Goal: Information Seeking & Learning: Stay updated

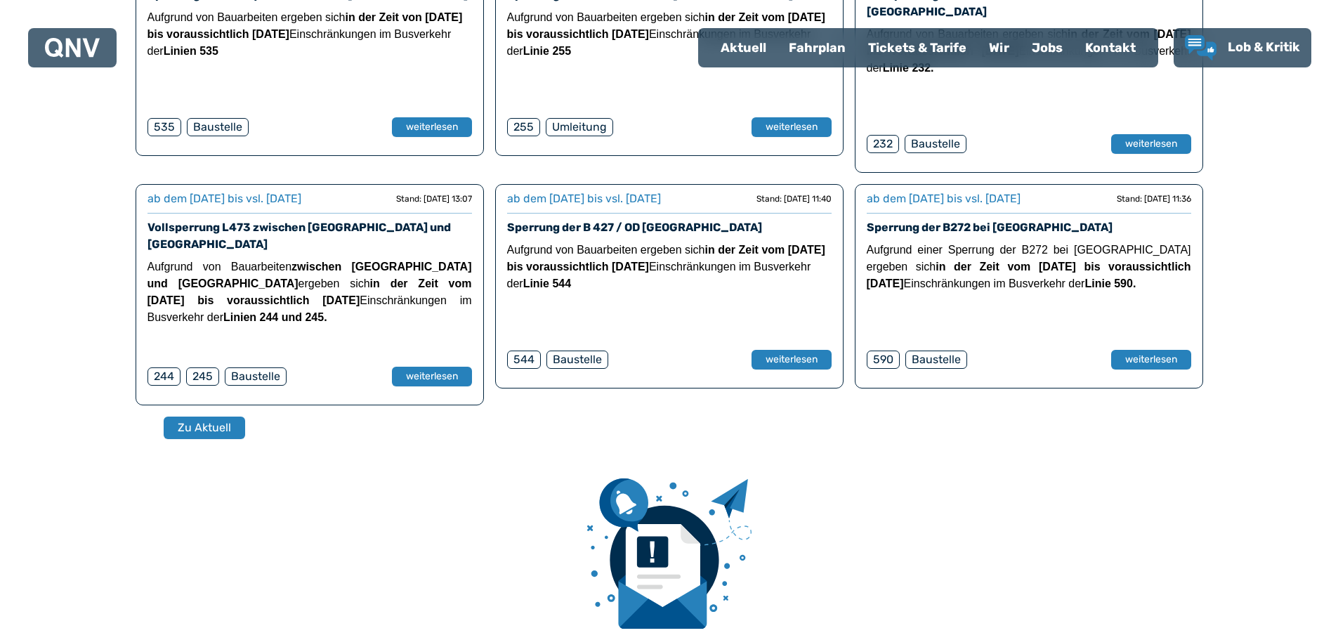
scroll to position [556, 0]
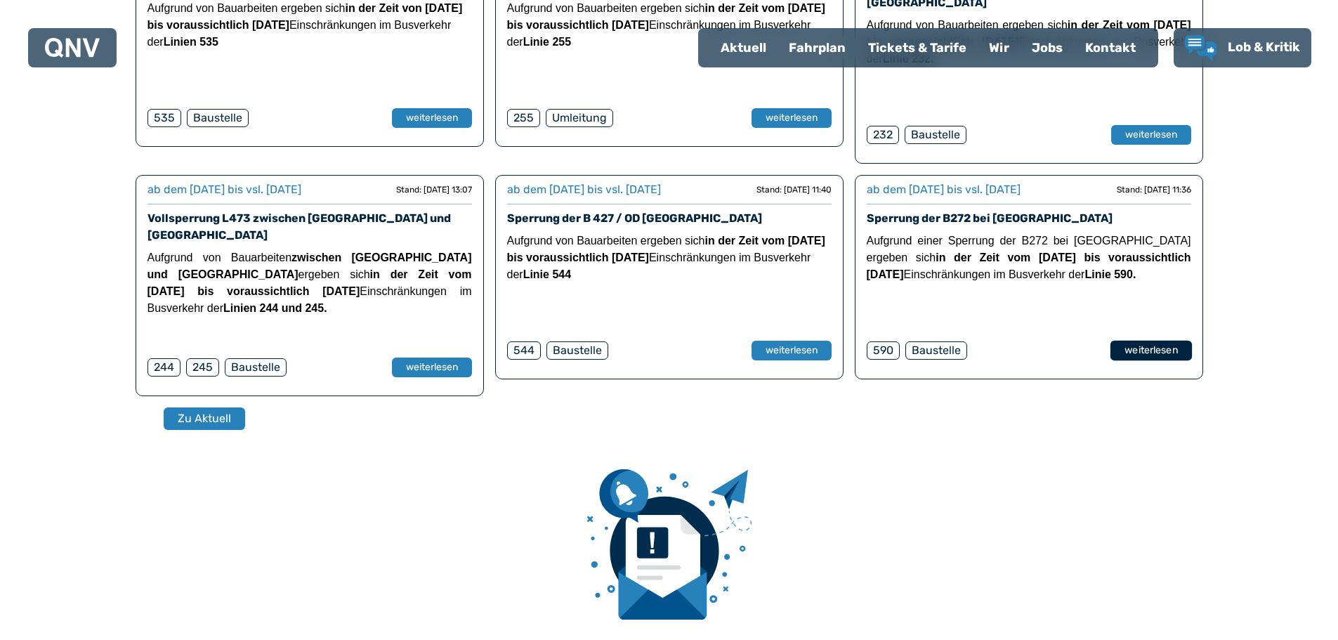
click at [1170, 341] on button "weiterlesen" at bounding box center [1151, 351] width 82 height 20
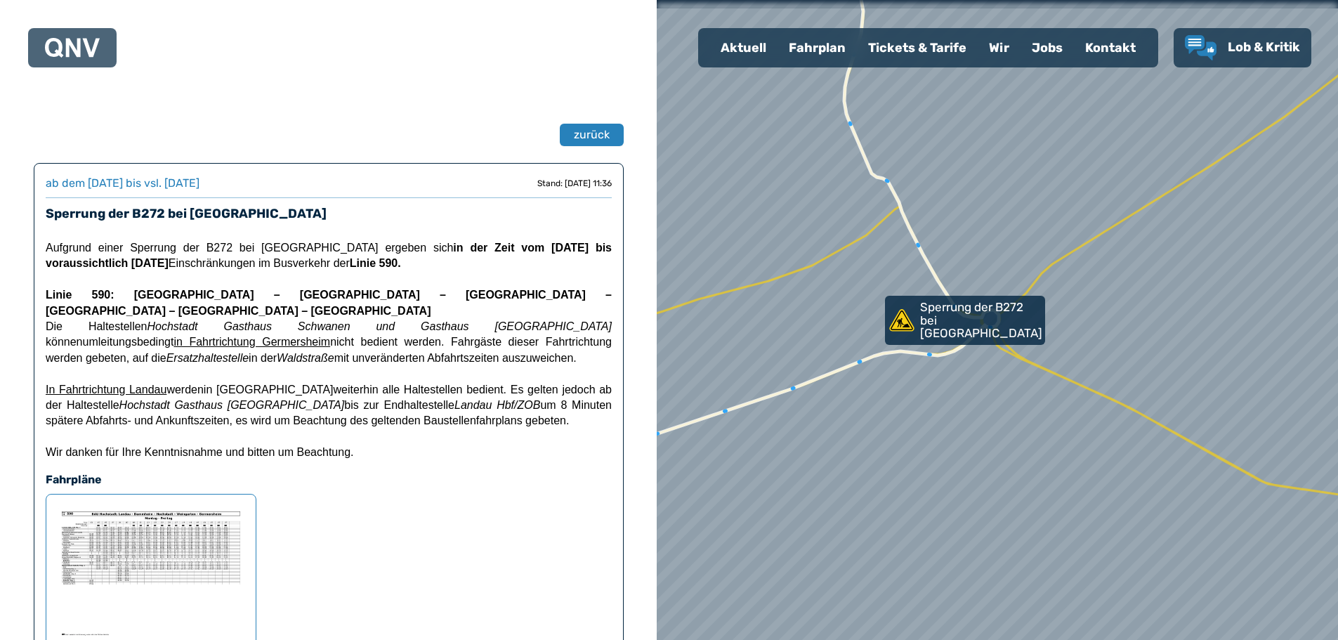
click at [176, 531] on img at bounding box center [151, 572] width 187 height 133
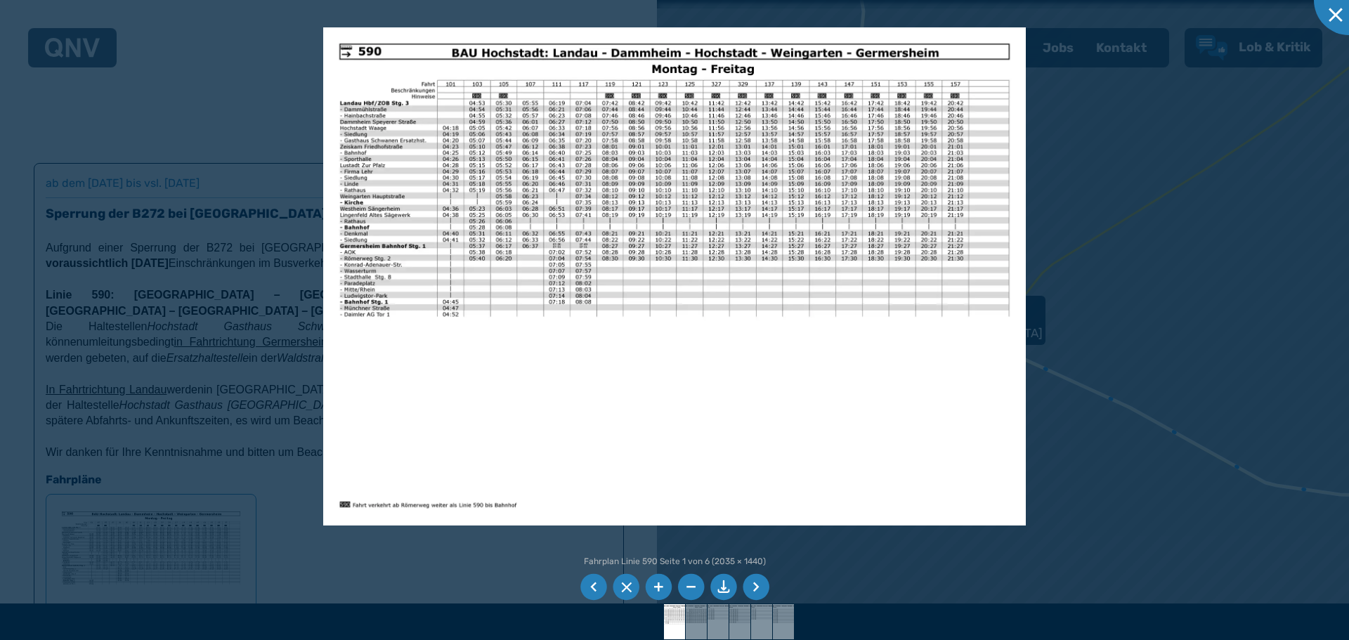
click at [759, 589] on li at bounding box center [756, 587] width 27 height 27
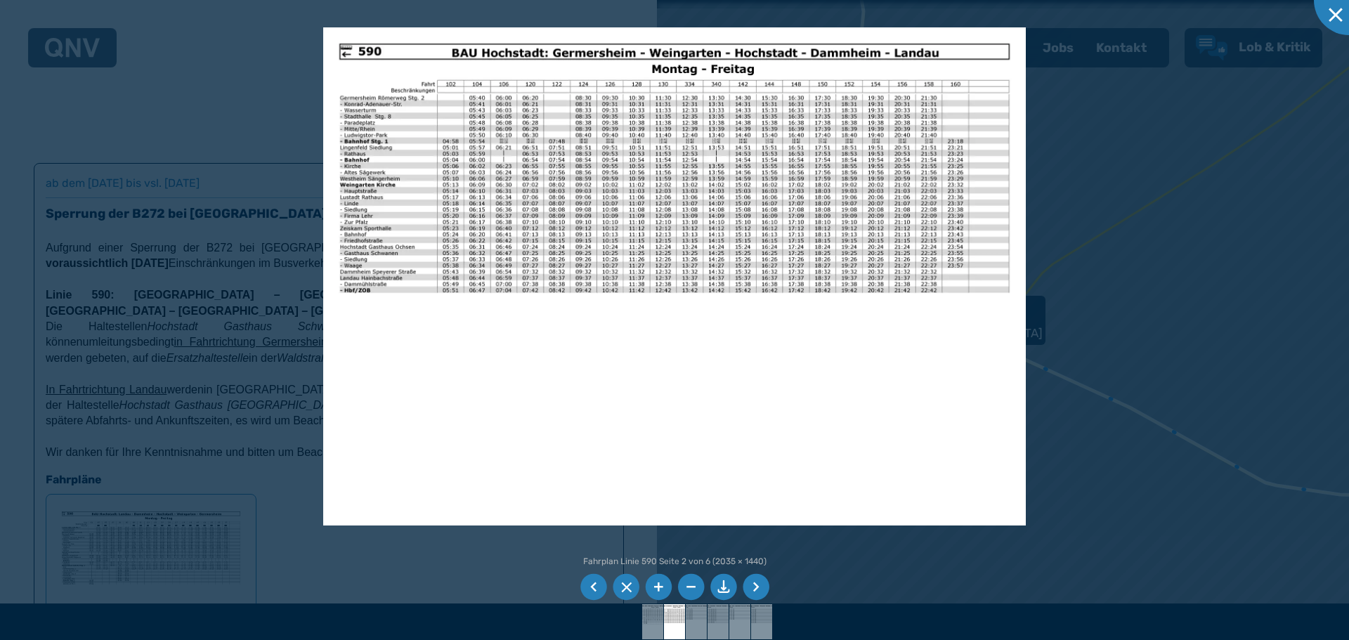
click at [759, 589] on li at bounding box center [756, 587] width 27 height 27
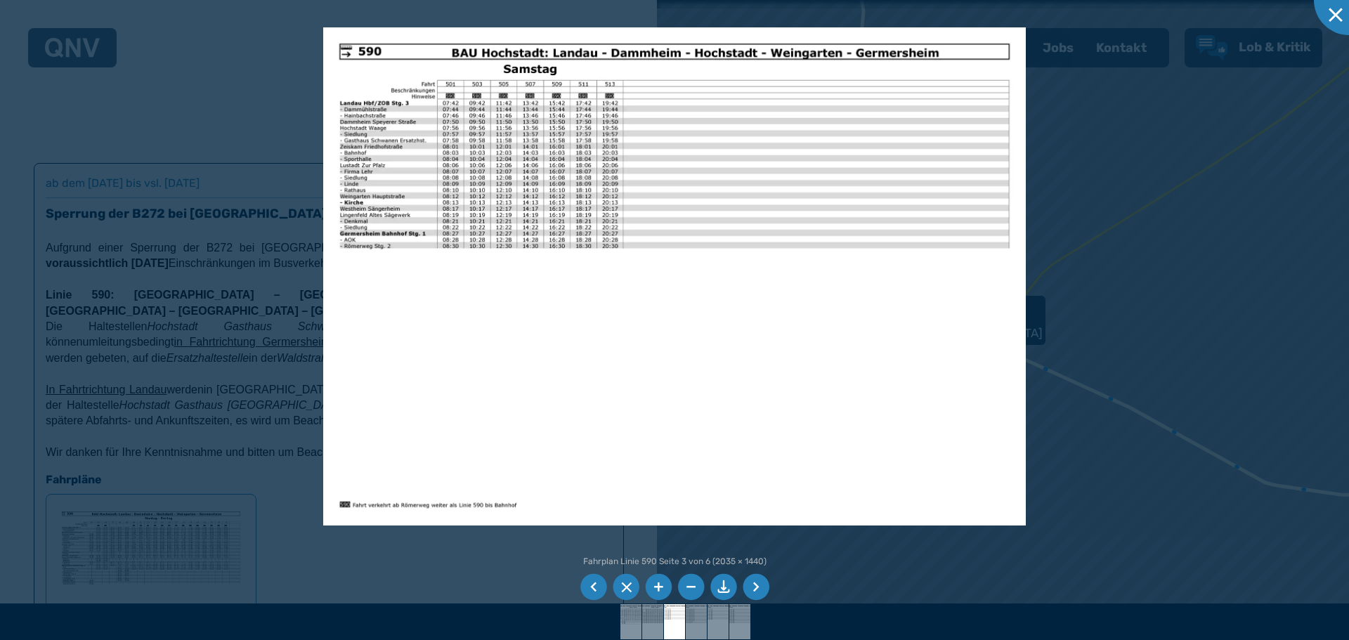
click at [759, 589] on li at bounding box center [756, 587] width 27 height 27
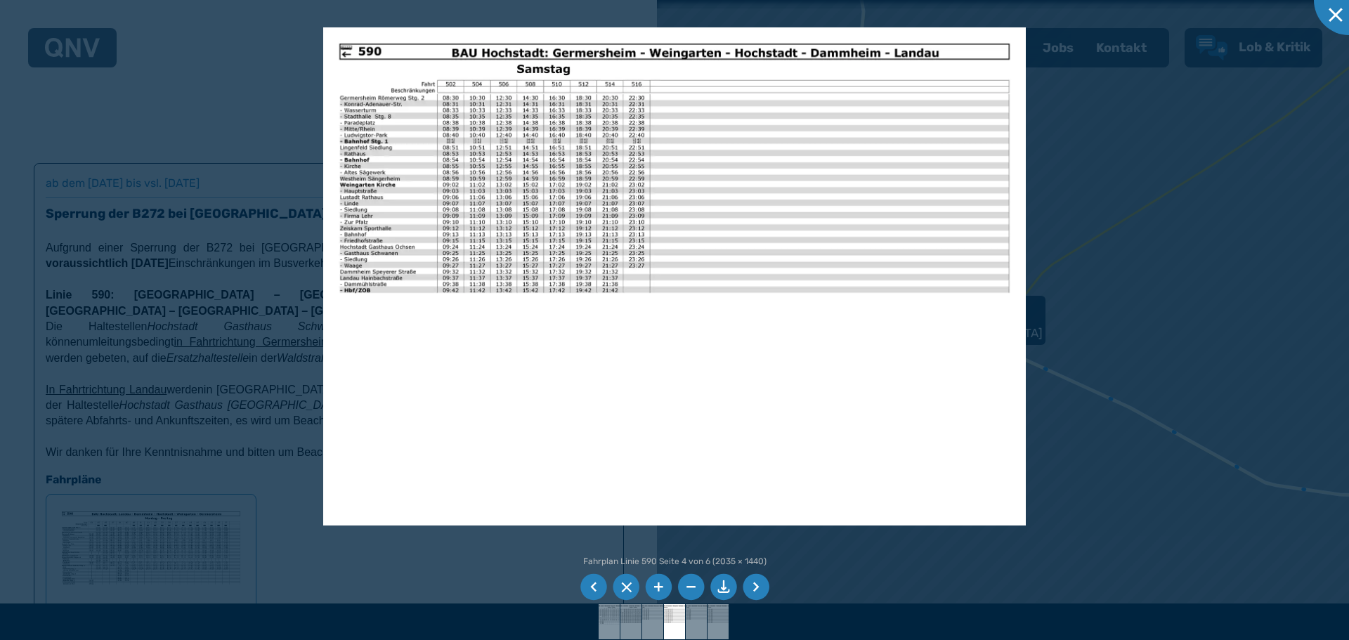
click at [759, 589] on li at bounding box center [756, 587] width 27 height 27
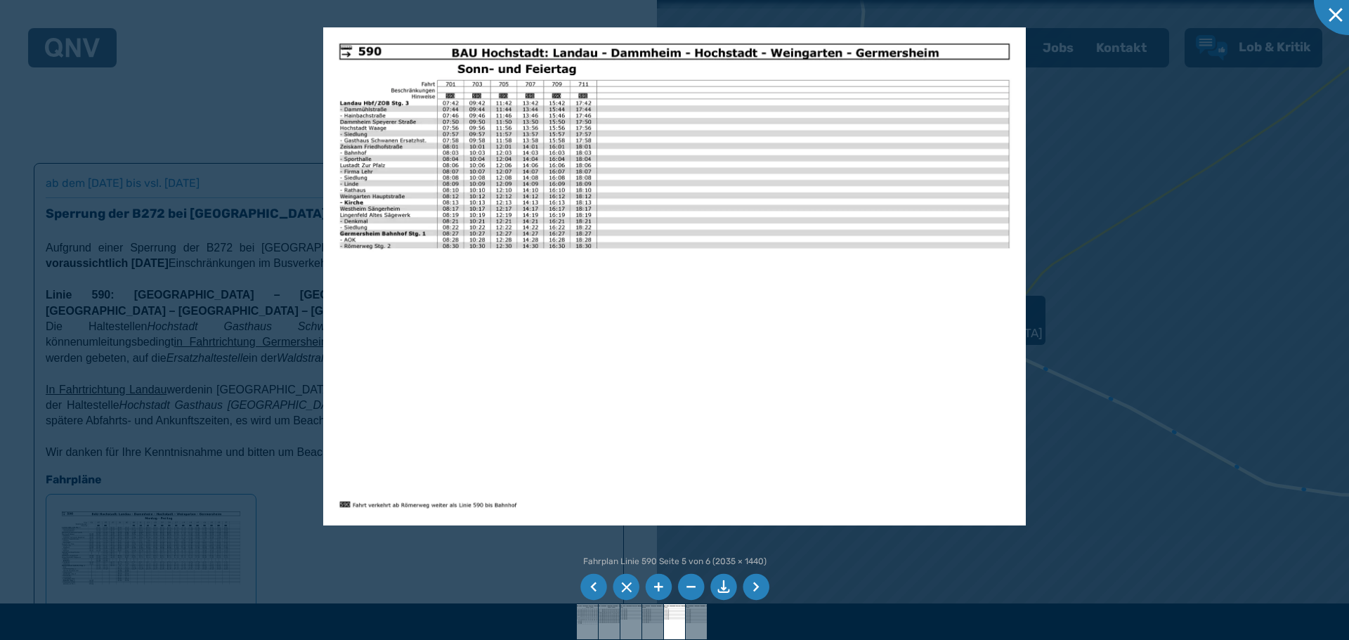
click at [759, 589] on li at bounding box center [756, 587] width 27 height 27
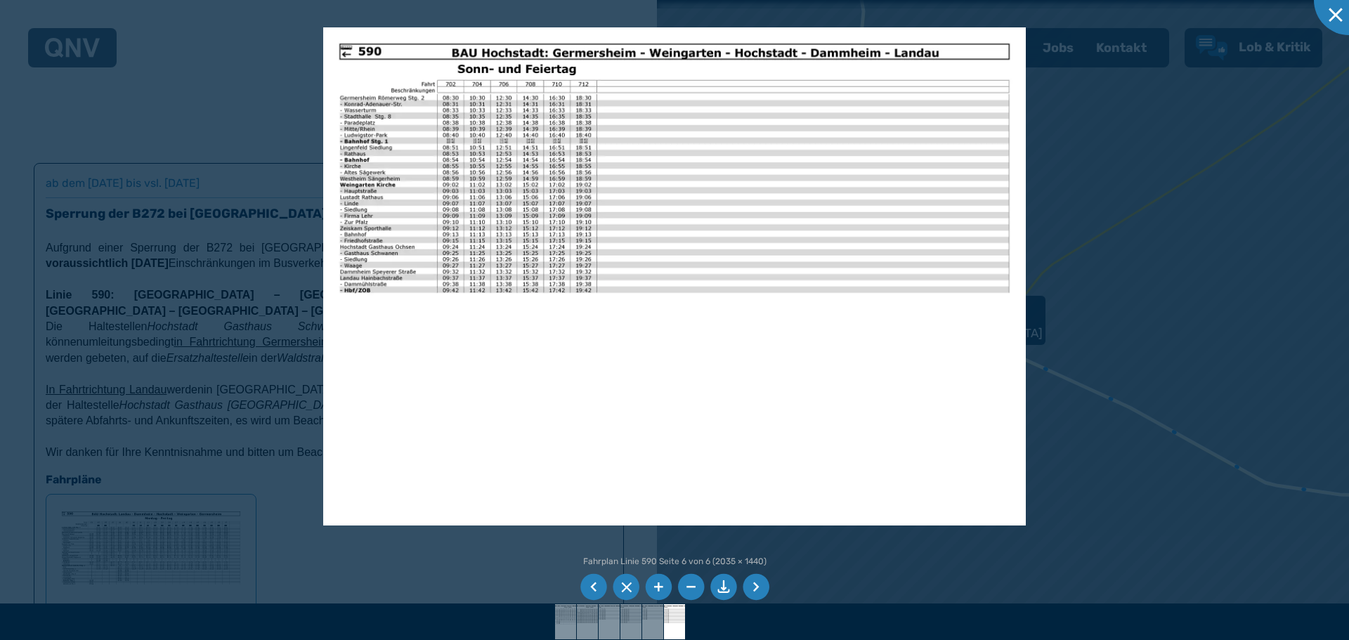
click at [758, 589] on li at bounding box center [756, 587] width 27 height 27
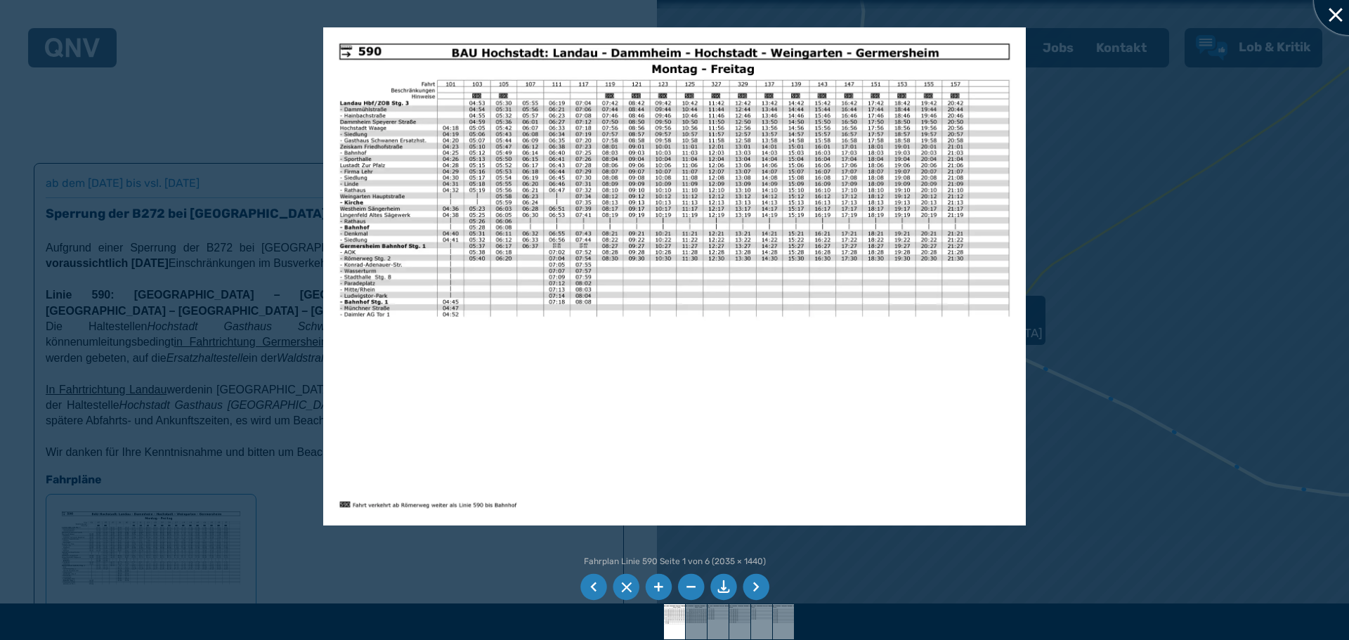
click at [1338, 11] on div at bounding box center [1349, 0] width 70 height 70
